Goal: Task Accomplishment & Management: Use online tool/utility

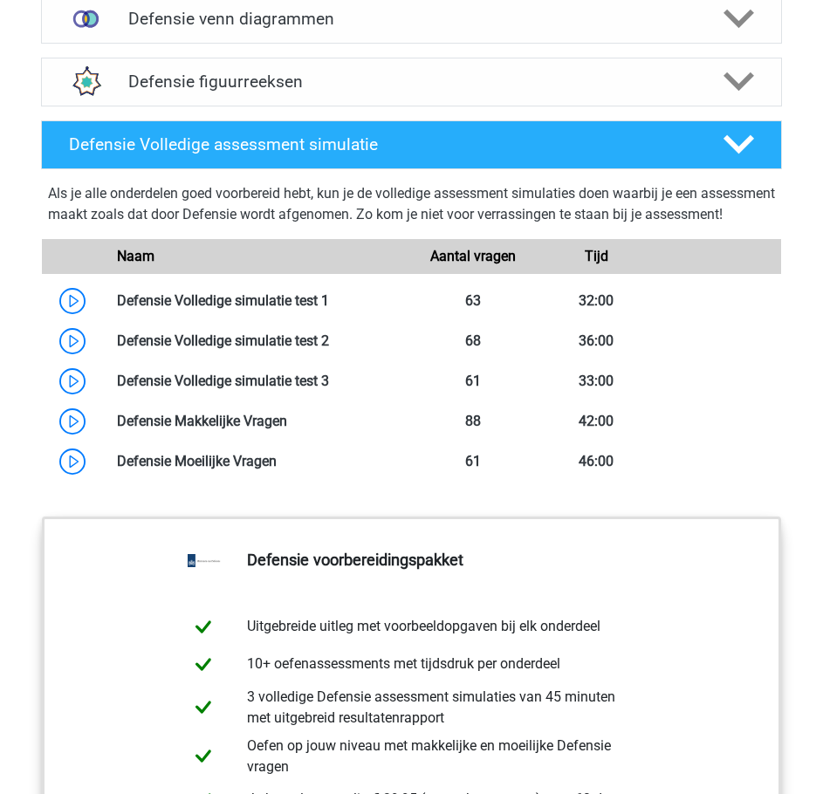
scroll to position [1483, 0]
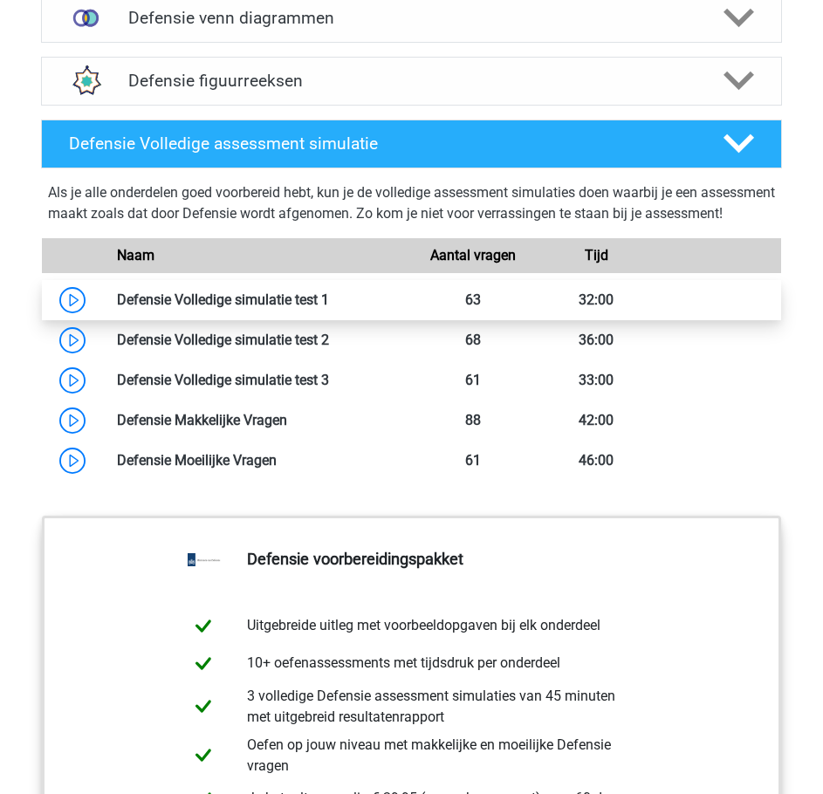
click at [329, 308] on link at bounding box center [329, 299] width 0 height 17
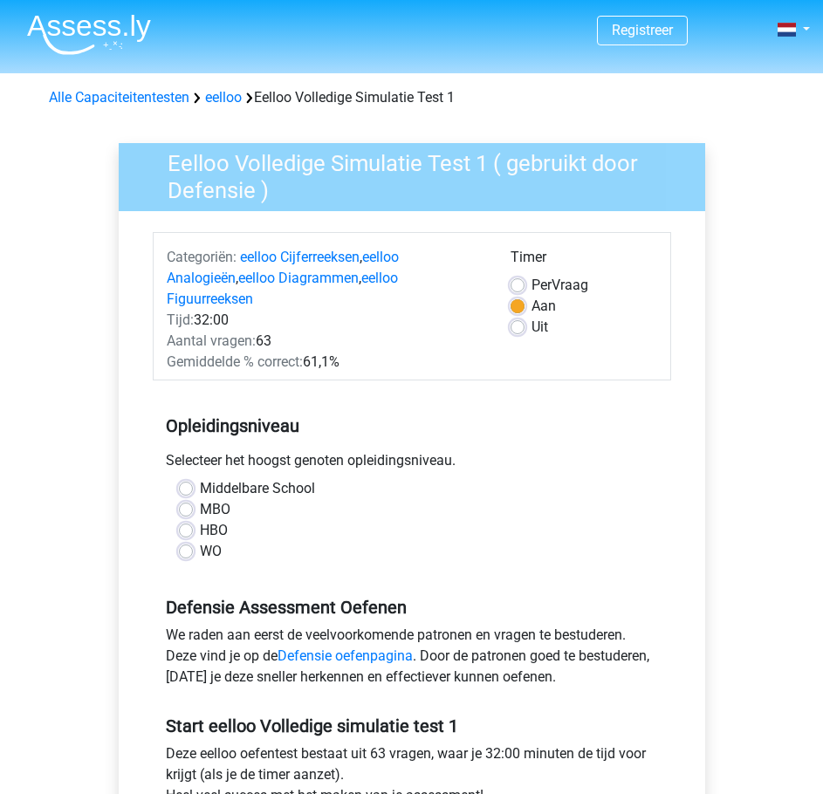
click at [200, 499] on label "MBO" at bounding box center [215, 509] width 31 height 21
click at [188, 499] on input "MBO" at bounding box center [186, 507] width 14 height 17
radio input "true"
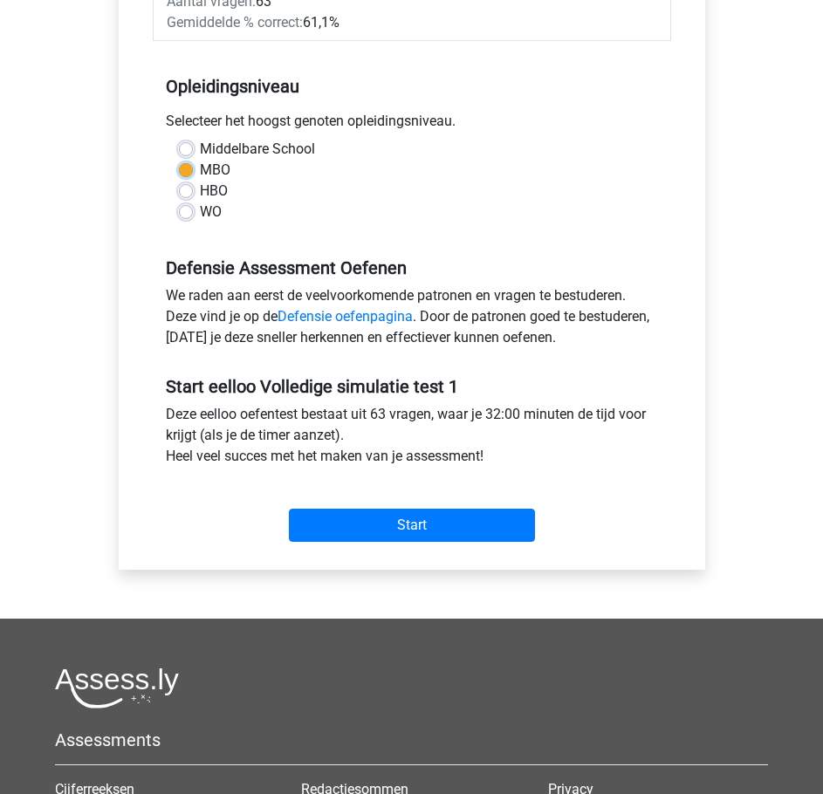
scroll to position [262, 0]
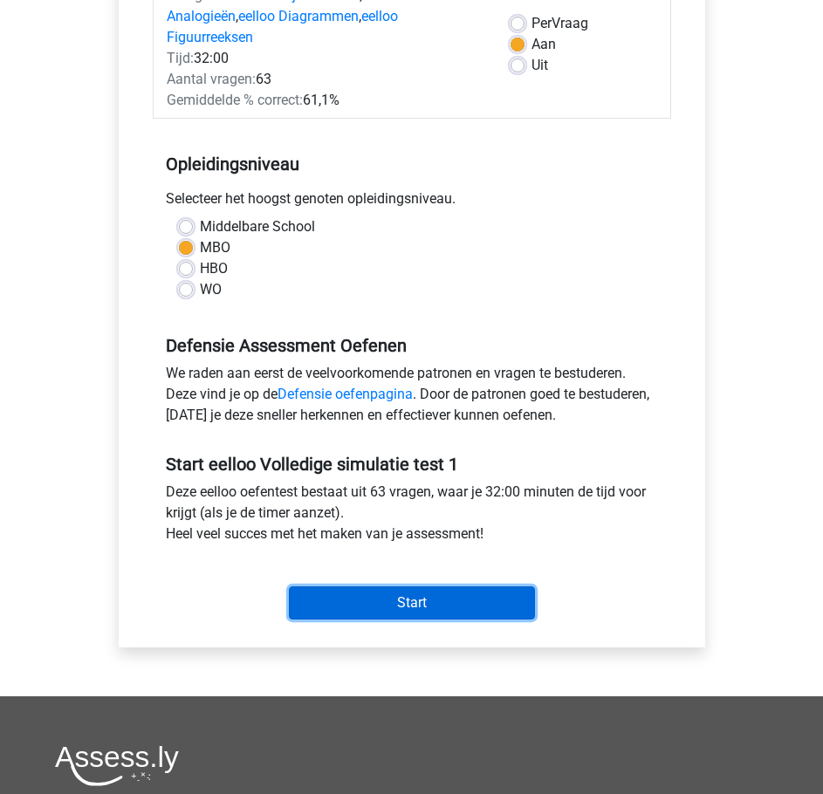
click at [425, 598] on input "Start" at bounding box center [412, 602] width 246 height 33
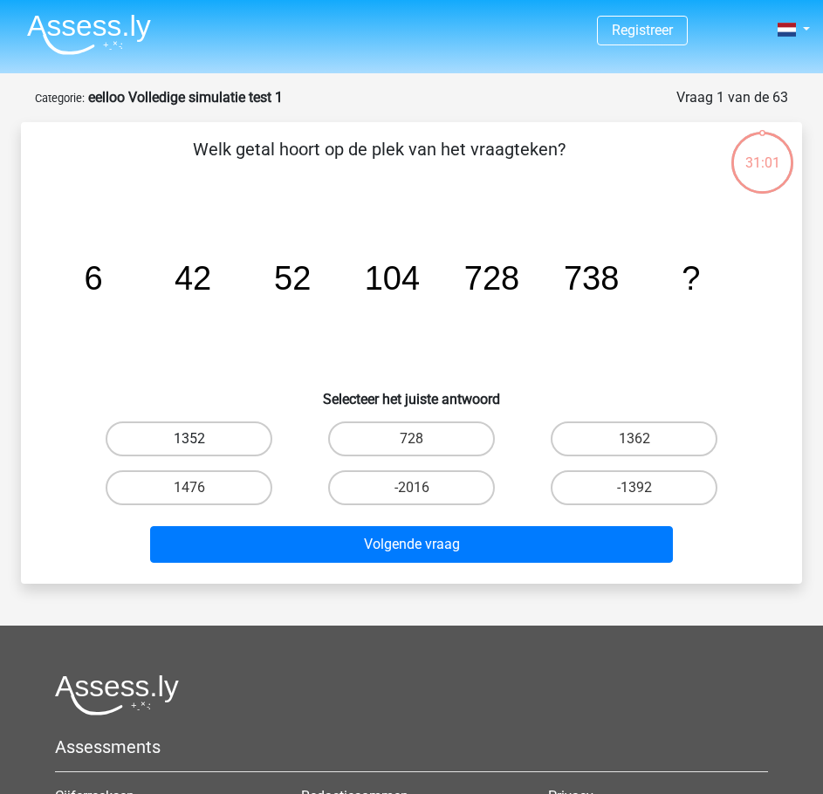
click at [213, 434] on label "1352" at bounding box center [189, 438] width 167 height 35
click at [201, 439] on input "1352" at bounding box center [194, 444] width 11 height 11
radio input "true"
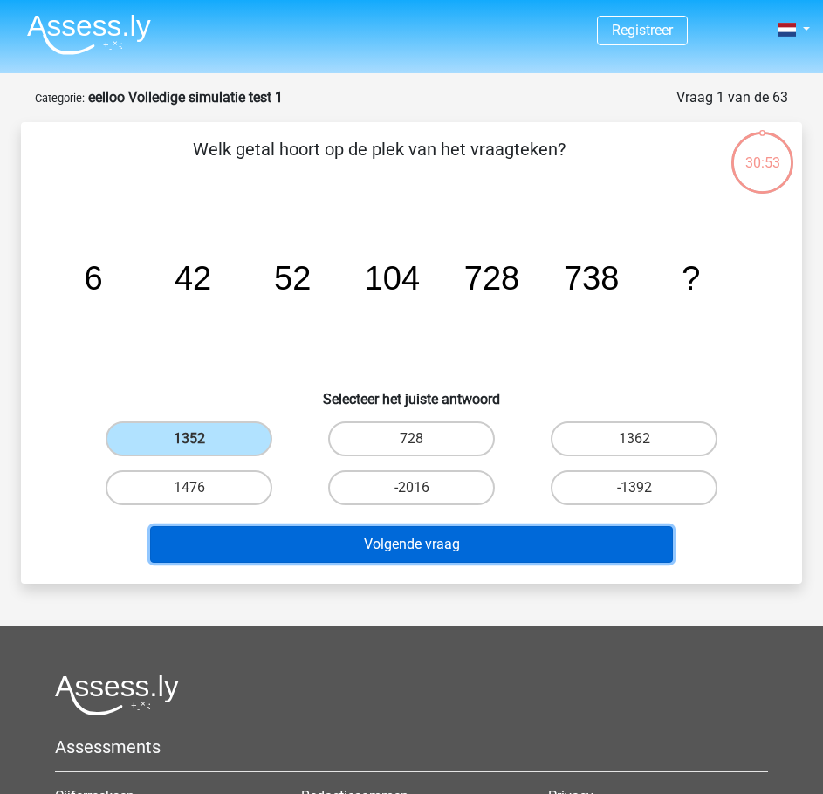
click at [496, 547] on button "Volgende vraag" at bounding box center [411, 544] width 523 height 37
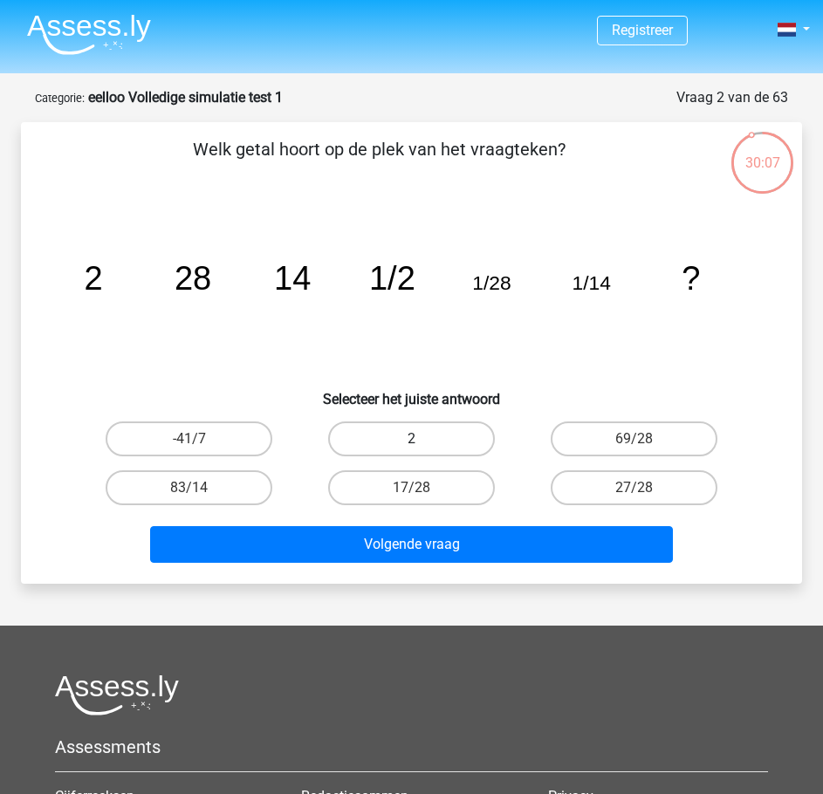
click at [420, 434] on label "2" at bounding box center [411, 438] width 167 height 35
click at [420, 439] on input "2" at bounding box center [417, 444] width 11 height 11
radio input "true"
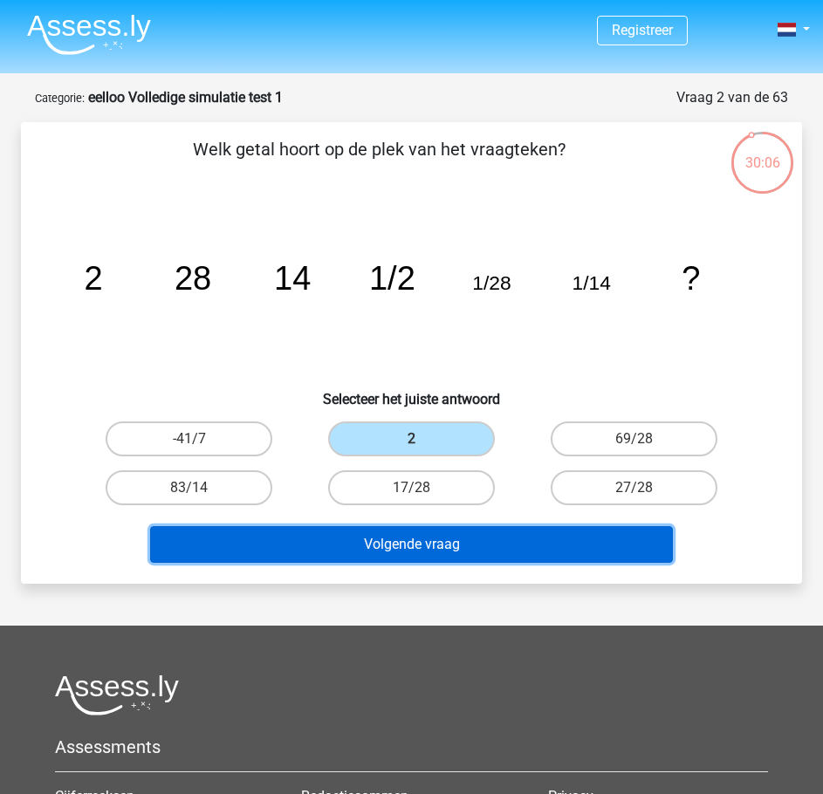
click at [475, 550] on button "Volgende vraag" at bounding box center [411, 544] width 523 height 37
